Goal: Navigation & Orientation: Find specific page/section

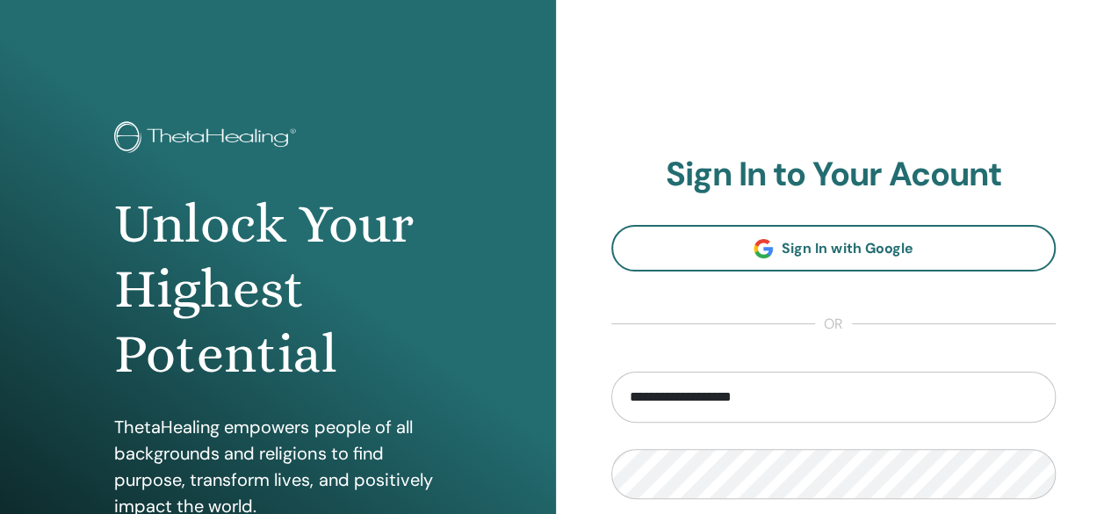
type input "**********"
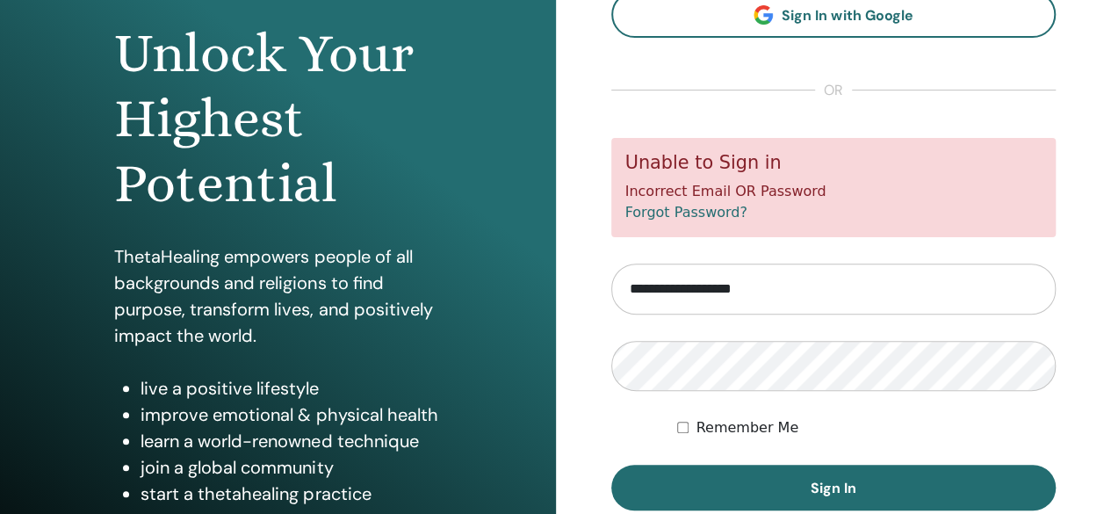
scroll to position [171, 0]
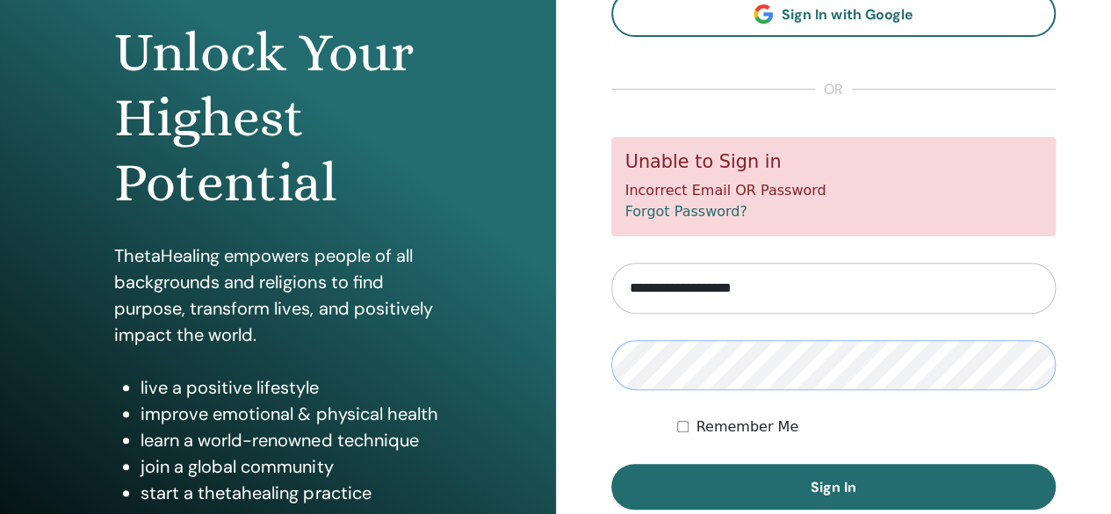
click at [611, 464] on button "Sign In" at bounding box center [833, 487] width 445 height 46
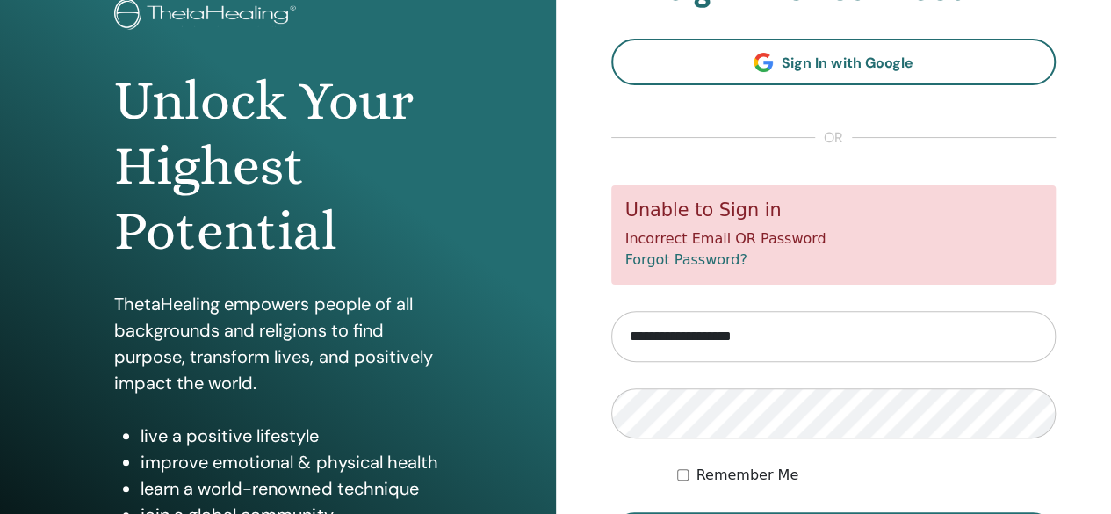
scroll to position [137, 0]
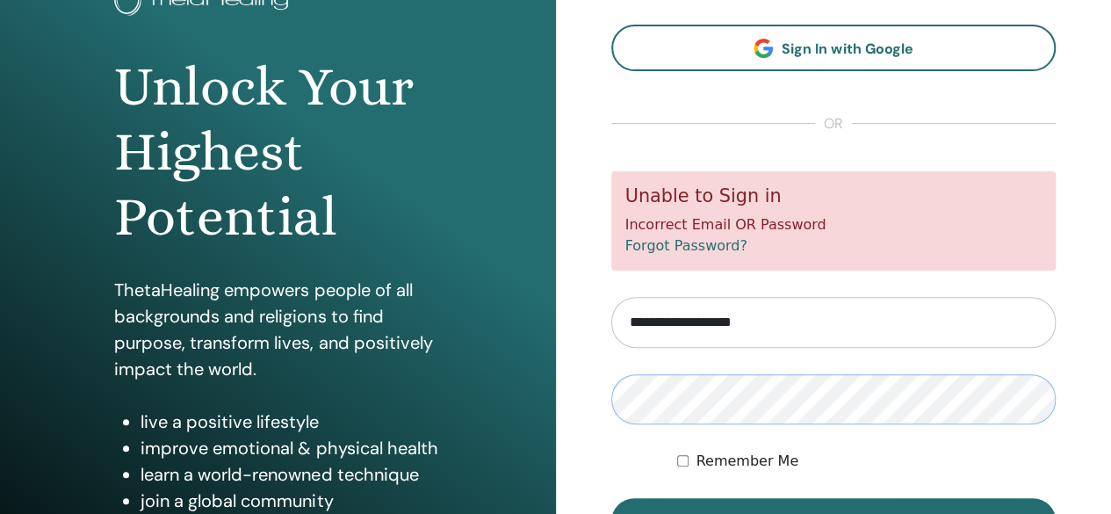
click at [611, 498] on button "Sign In" at bounding box center [833, 521] width 445 height 46
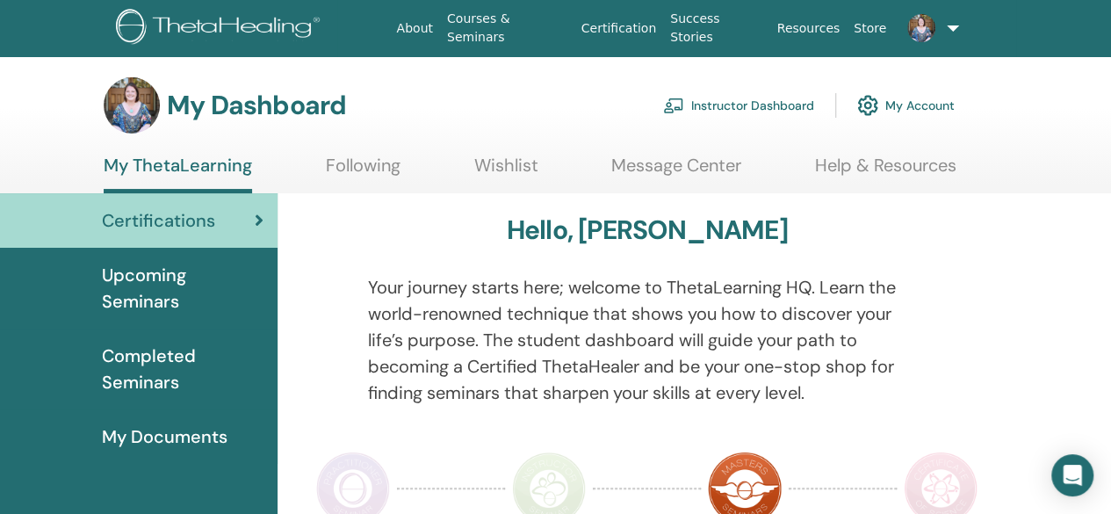
click at [736, 98] on link "Instructor Dashboard" at bounding box center [738, 105] width 151 height 39
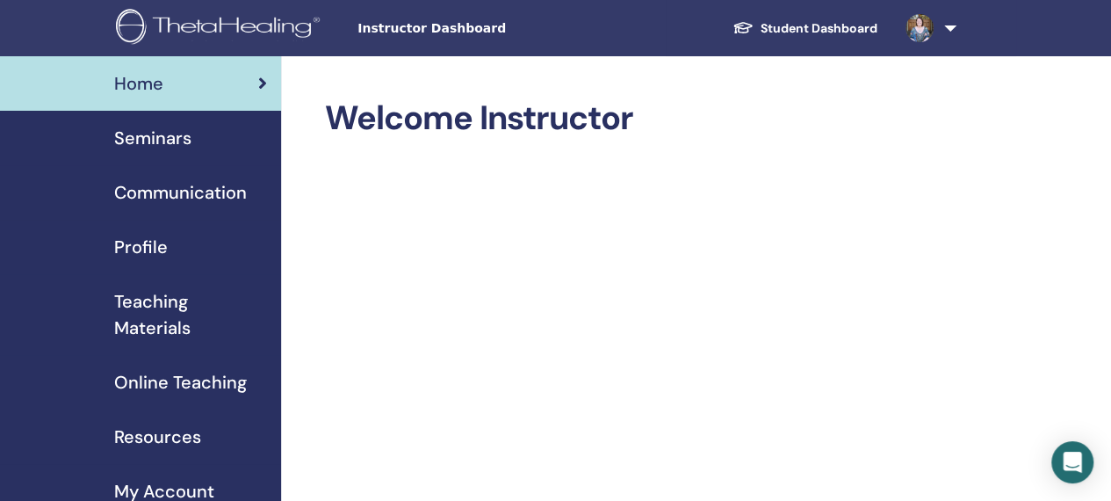
click at [164, 144] on span "Seminars" at bounding box center [152, 138] width 77 height 26
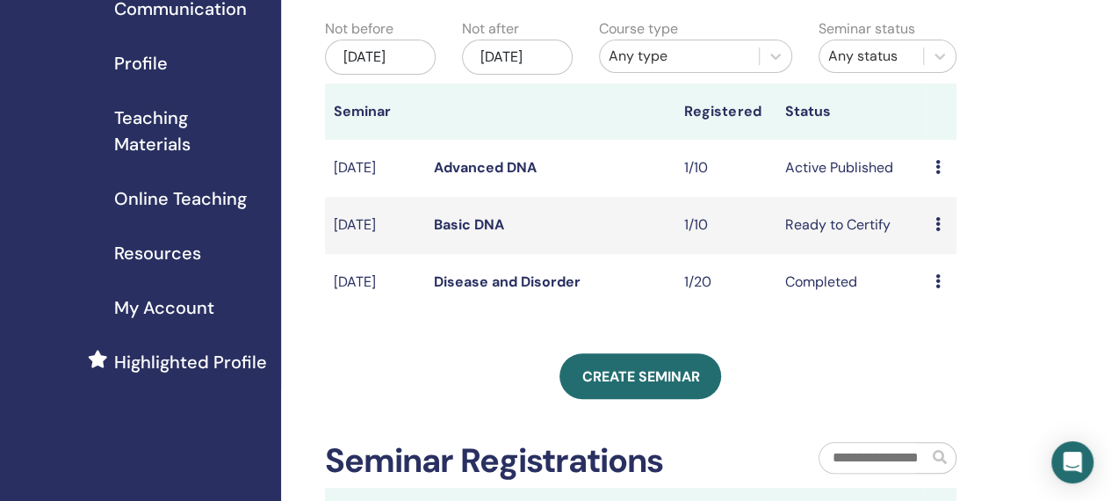
scroll to position [184, 0]
